Goal: Task Accomplishment & Management: Manage account settings

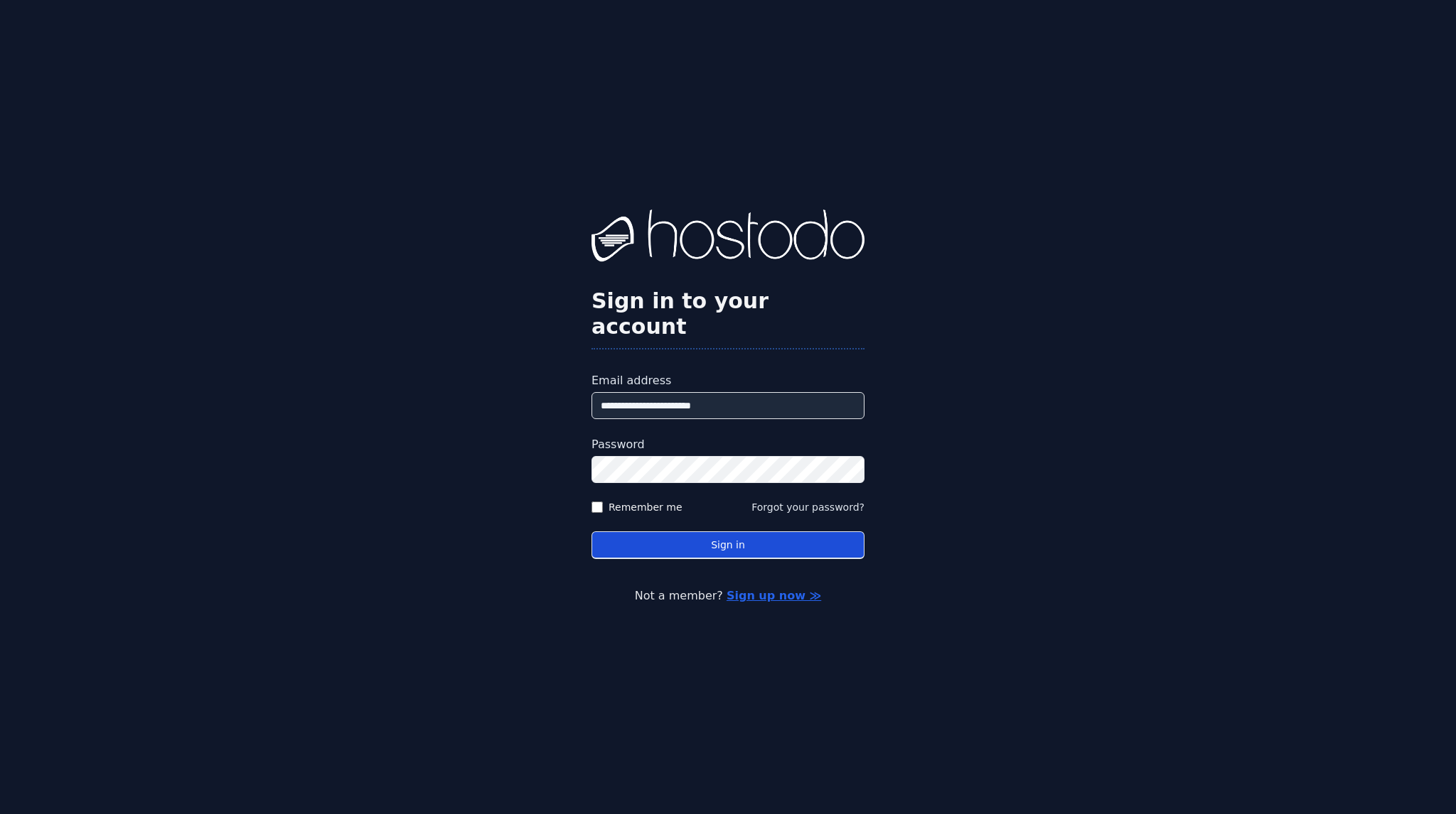
click at [755, 538] on button "Sign in" at bounding box center [728, 545] width 273 height 28
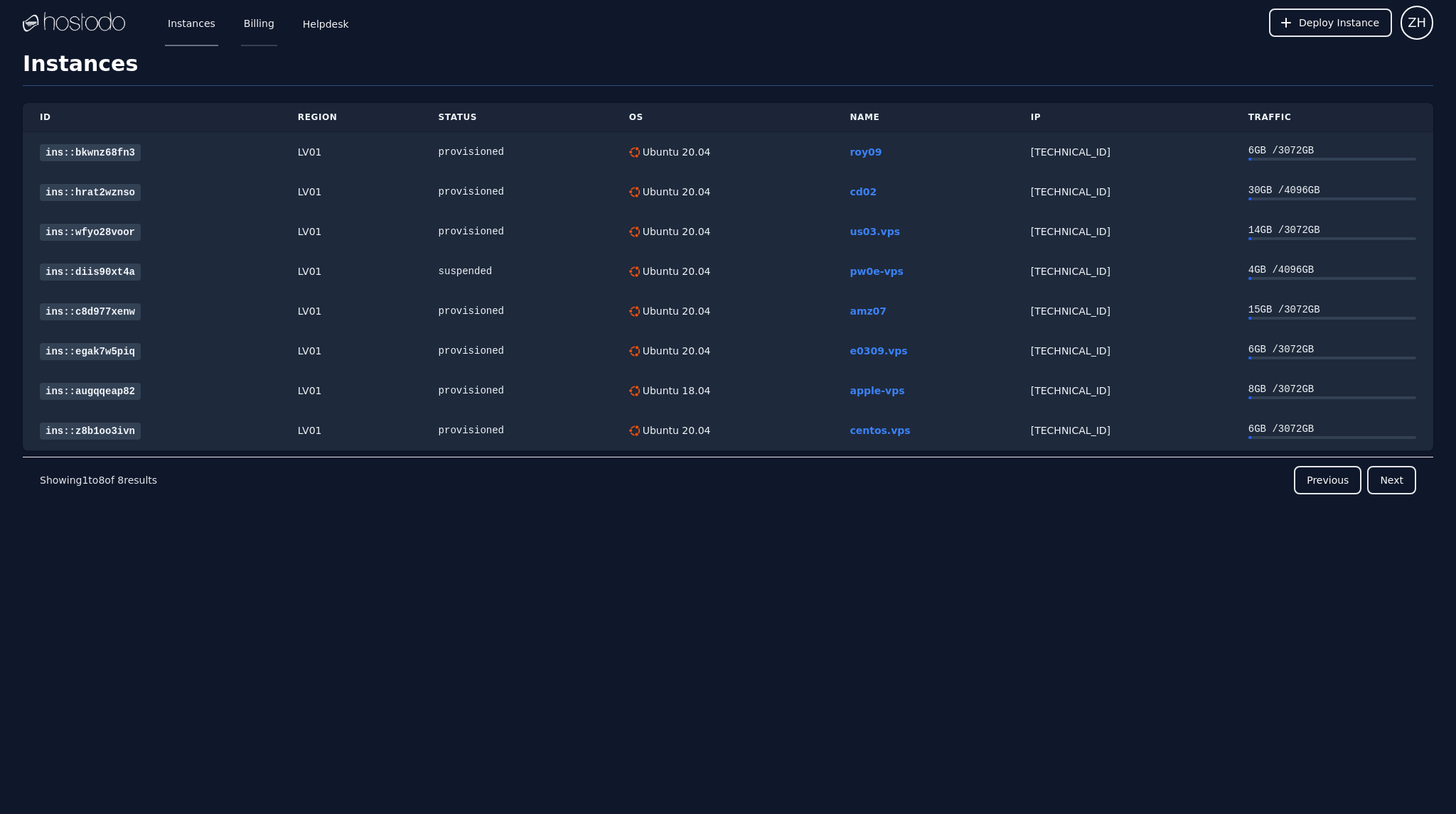
click at [244, 24] on link "Billing" at bounding box center [259, 23] width 36 height 47
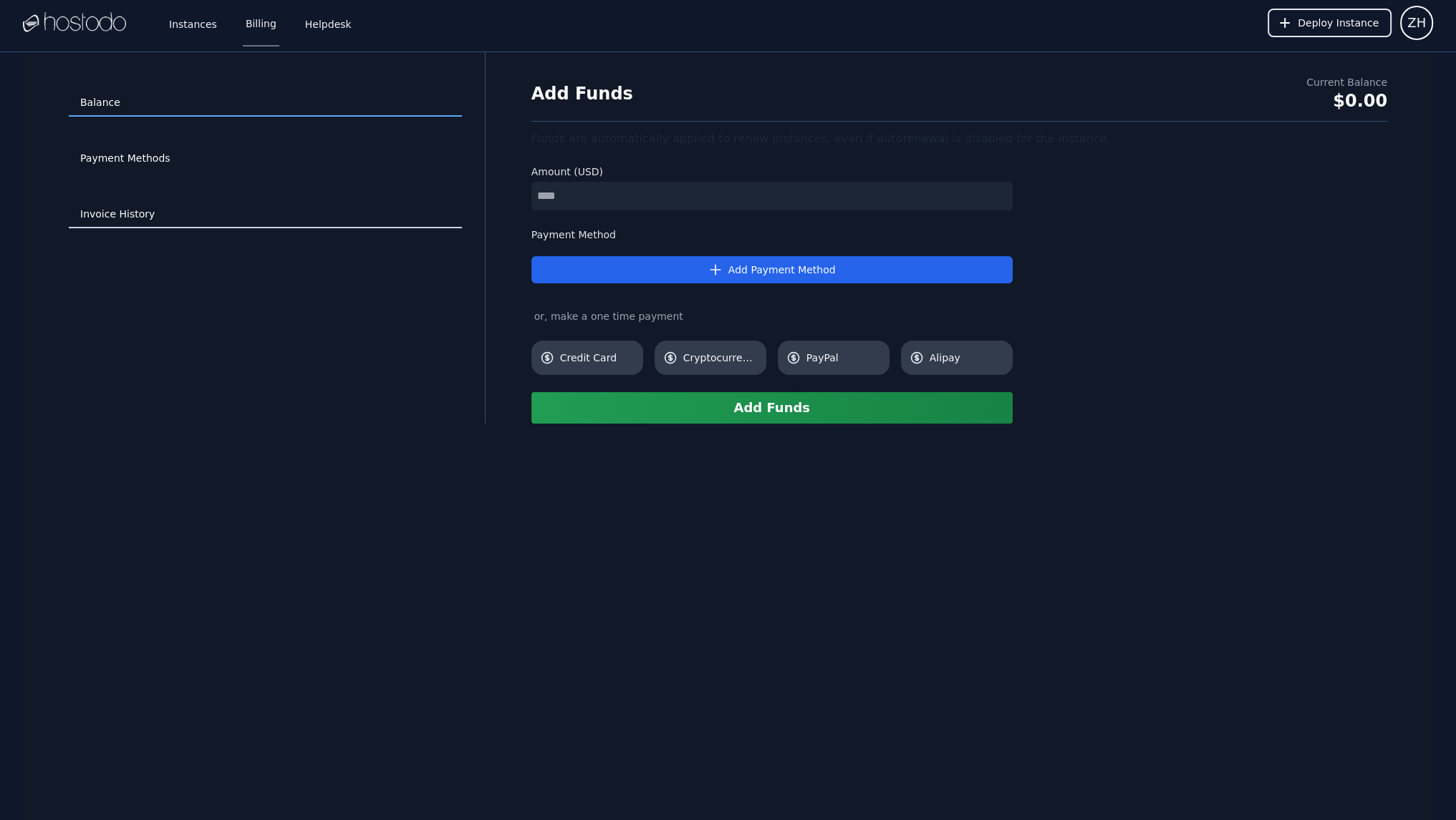
click at [119, 207] on link "Invoice History" at bounding box center [265, 215] width 393 height 27
